Goal: Information Seeking & Learning: Learn about a topic

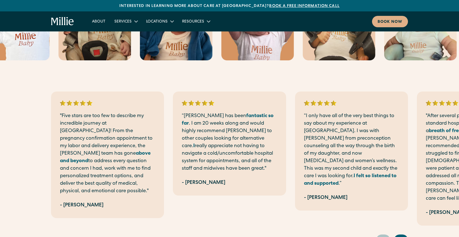
scroll to position [1086, 0]
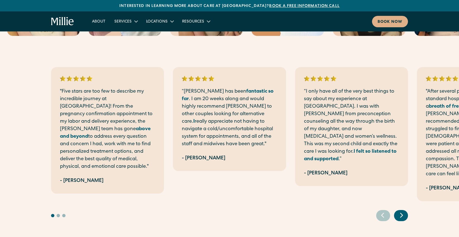
click at [406, 210] on div "Next slide" at bounding box center [401, 215] width 14 height 11
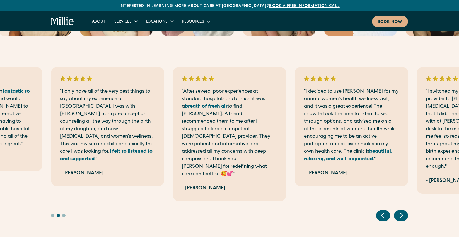
click at [405, 210] on div "Next slide" at bounding box center [401, 215] width 14 height 11
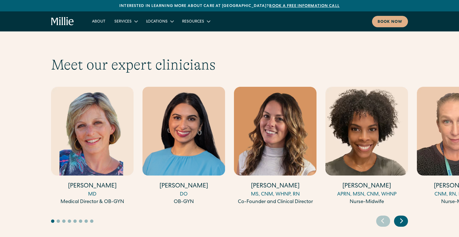
scroll to position [1506, 0]
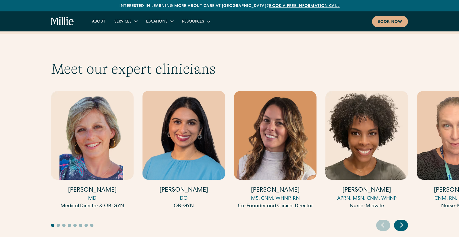
click at [404, 221] on icon "Next slide" at bounding box center [401, 225] width 8 height 9
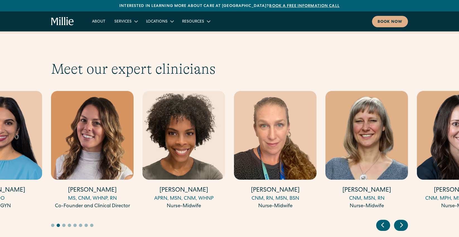
click at [404, 221] on icon "Next slide" at bounding box center [401, 225] width 8 height 9
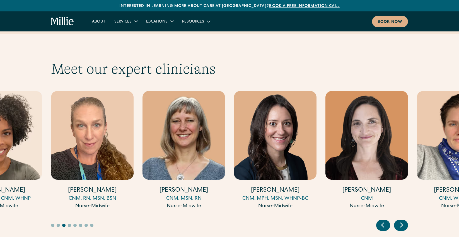
click at [404, 221] on icon "Next slide" at bounding box center [401, 225] width 8 height 9
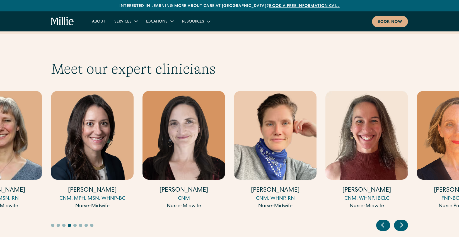
click at [404, 221] on icon "Next slide" at bounding box center [401, 225] width 8 height 9
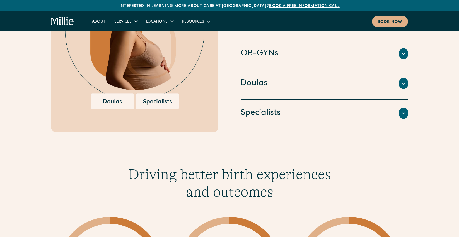
scroll to position [641, 0]
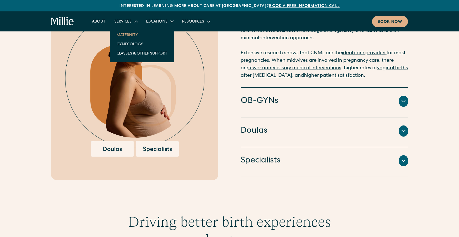
click at [128, 35] on link "Maternity" at bounding box center [142, 34] width 60 height 9
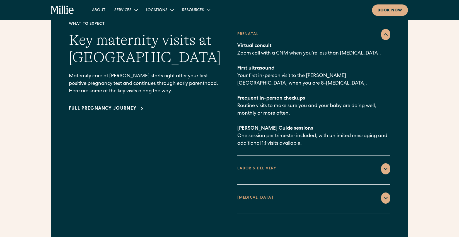
scroll to position [828, 0]
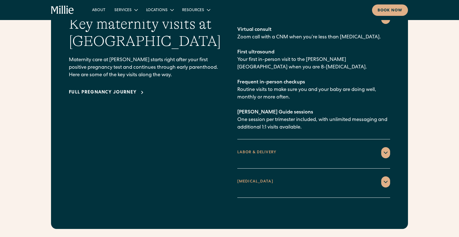
click at [289, 147] on div "LABOR & DELIVERY" at bounding box center [313, 152] width 153 height 11
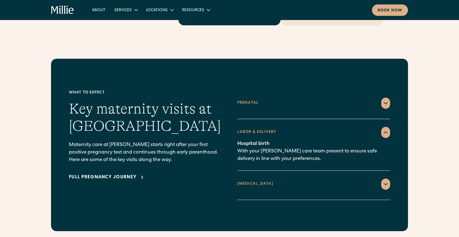
scroll to position [733, 0]
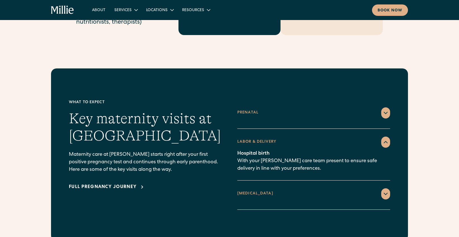
click at [389, 137] on div at bounding box center [385, 142] width 9 height 11
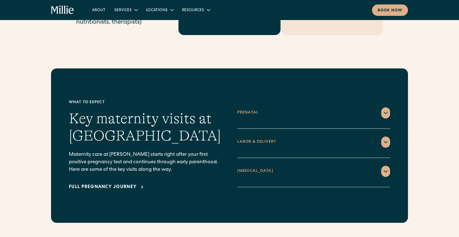
click at [387, 108] on div at bounding box center [385, 113] width 9 height 11
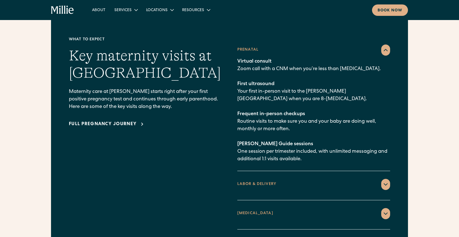
scroll to position [804, 0]
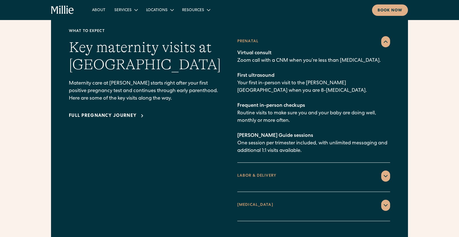
click at [386, 173] on icon at bounding box center [385, 176] width 7 height 7
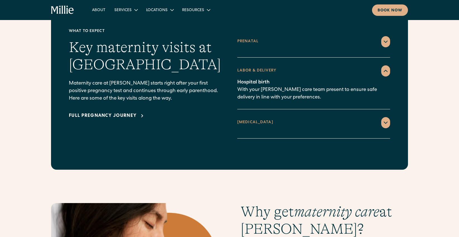
click at [386, 119] on div at bounding box center [385, 122] width 9 height 11
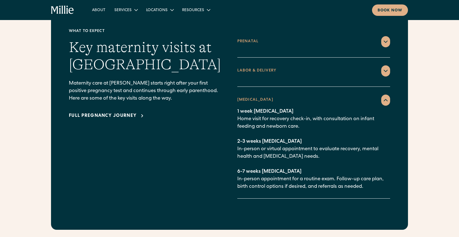
click at [134, 113] on div "Full pregnancy journey" at bounding box center [103, 116] width 68 height 7
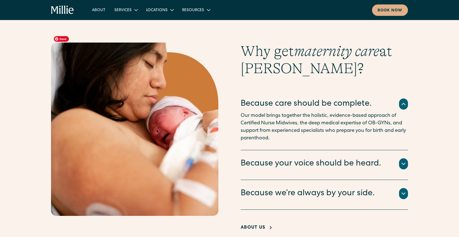
scroll to position [1030, 0]
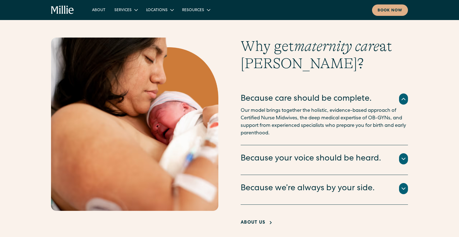
click at [398, 153] on div "Because your voice should be heard." at bounding box center [323, 159] width 167 height 12
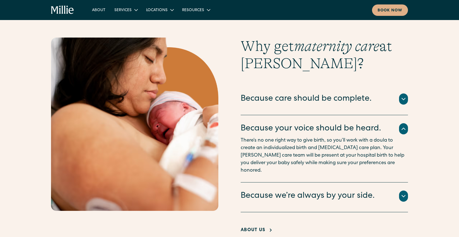
click at [401, 193] on icon at bounding box center [403, 196] width 7 height 7
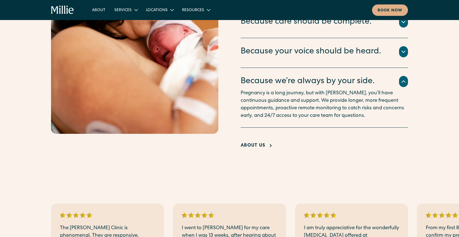
scroll to position [1131, 0]
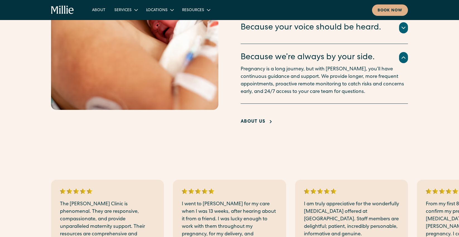
click at [268, 119] on icon at bounding box center [270, 122] width 7 height 7
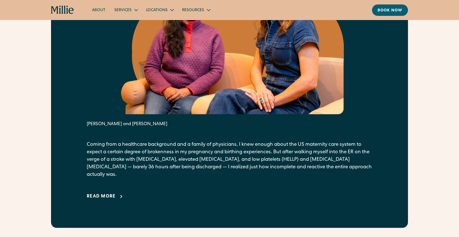
scroll to position [331, 0]
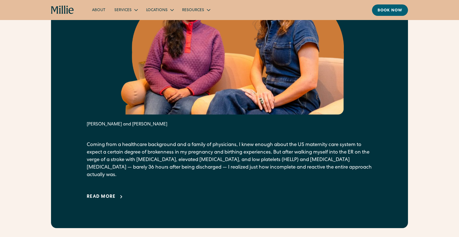
click at [107, 194] on div "Read more" at bounding box center [101, 197] width 29 height 7
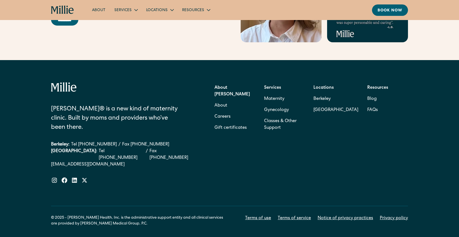
scroll to position [2358, 0]
